Goal: Information Seeking & Learning: Find specific fact

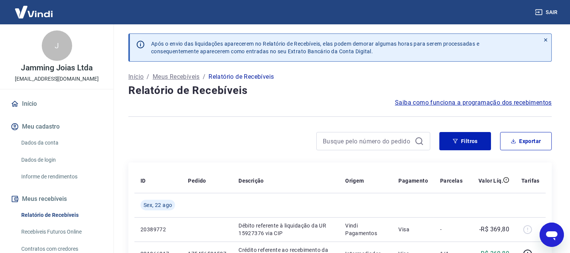
click at [549, 9] on button "Sair" at bounding box center [547, 12] width 27 height 14
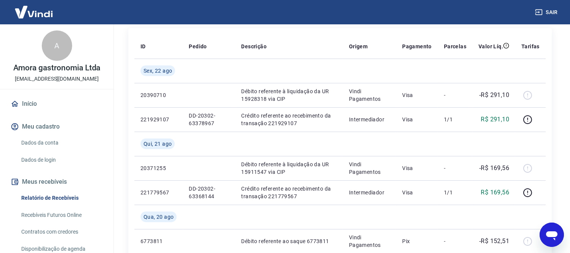
scroll to position [127, 0]
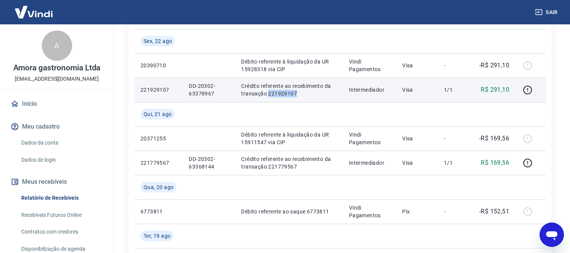
drag, startPoint x: 267, startPoint y: 93, endPoint x: 296, endPoint y: 93, distance: 28.9
click at [296, 93] on p "Crédito referente ao recebimento da transação 221929107" at bounding box center [288, 89] width 95 height 15
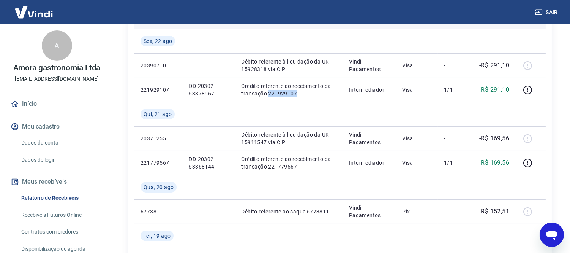
copy p "221929107"
